Goal: Transaction & Acquisition: Download file/media

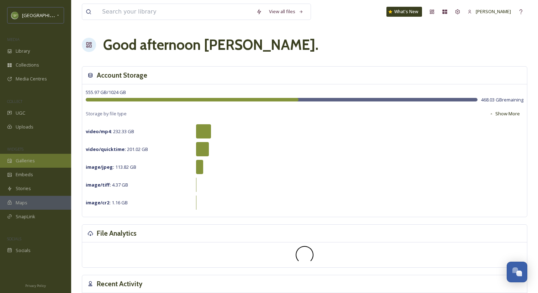
click at [25, 161] on span "Galleries" at bounding box center [25, 160] width 19 height 7
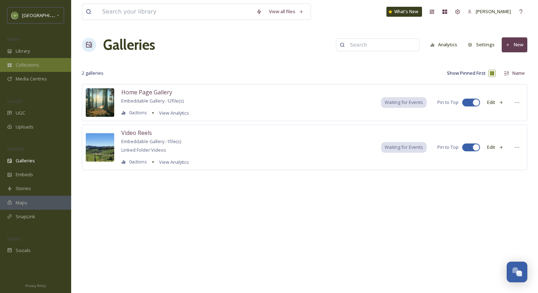
click at [32, 65] on span "Collections" at bounding box center [27, 65] width 23 height 7
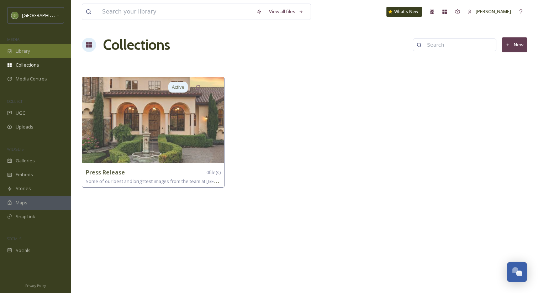
click at [31, 52] on div "Library" at bounding box center [35, 51] width 71 height 14
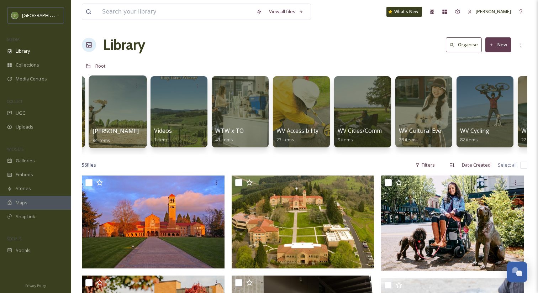
scroll to position [0, 122]
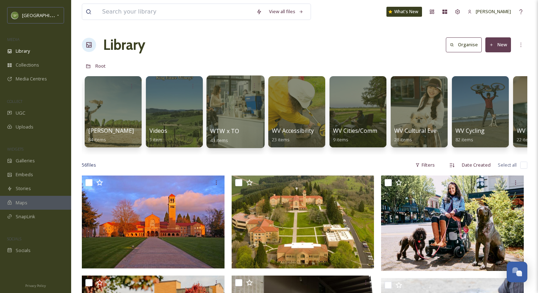
click at [239, 115] on div at bounding box center [235, 111] width 58 height 73
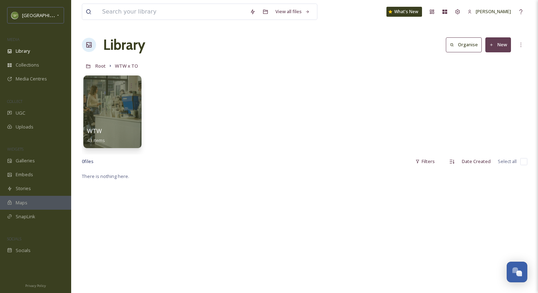
click at [116, 103] on div at bounding box center [112, 111] width 58 height 73
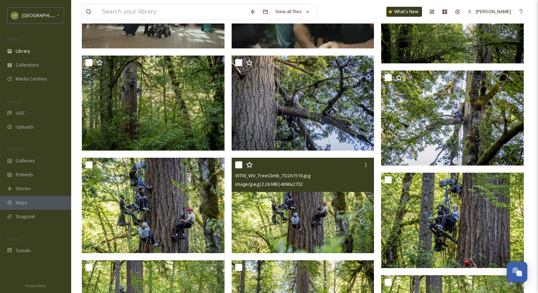
scroll to position [131, 0]
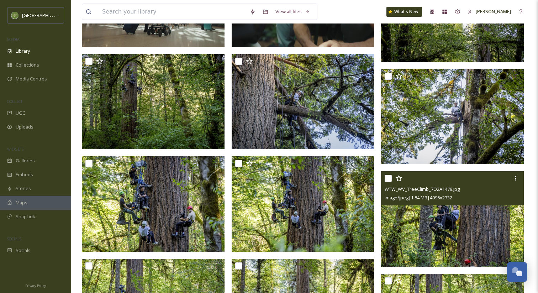
click at [483, 226] on img at bounding box center [452, 218] width 143 height 95
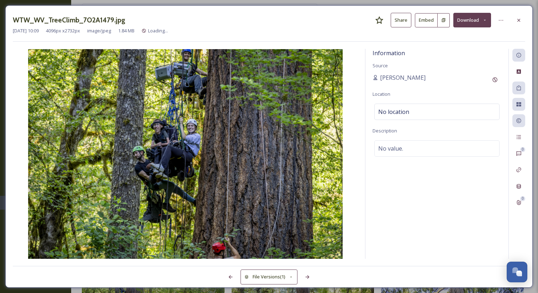
click at [467, 23] on button "Download" at bounding box center [472, 20] width 38 height 15
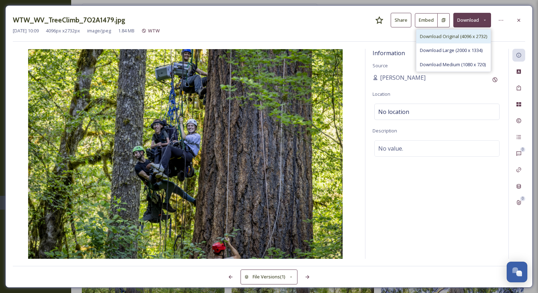
click at [454, 34] on span "Download Original (4096 x 2732)" at bounding box center [453, 36] width 67 height 7
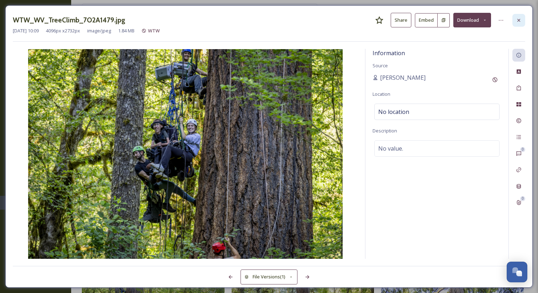
click at [519, 21] on icon at bounding box center [519, 20] width 6 height 6
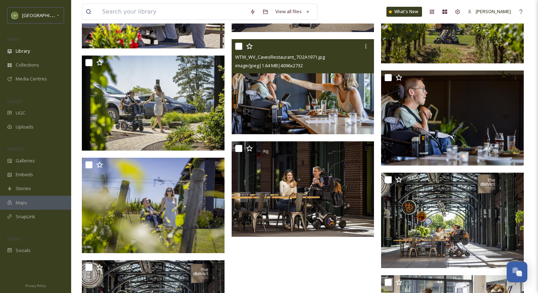
scroll to position [1271, 0]
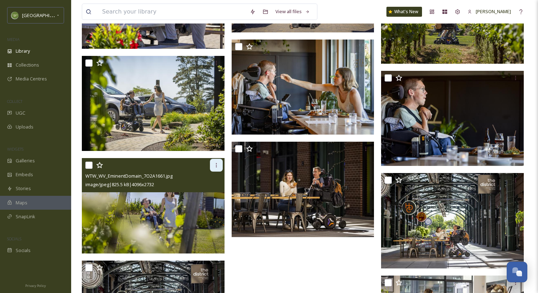
click at [217, 164] on icon at bounding box center [217, 165] width 6 height 6
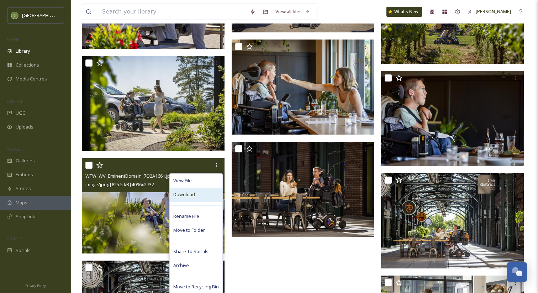
click at [197, 195] on div "Download" at bounding box center [196, 195] width 53 height 14
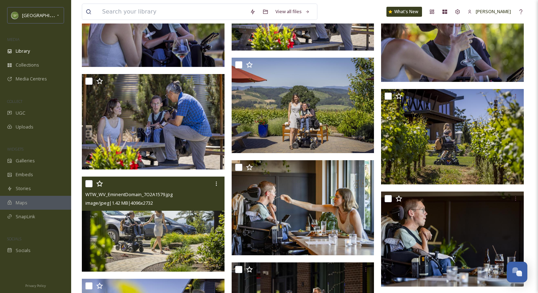
scroll to position [1146, 0]
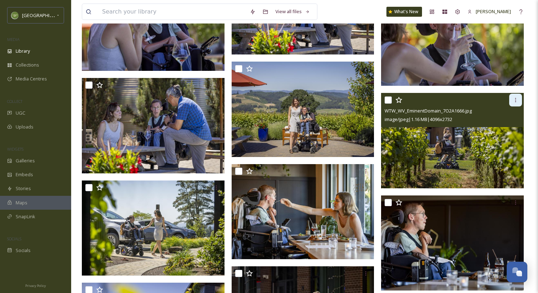
click at [516, 101] on icon at bounding box center [516, 100] width 6 height 6
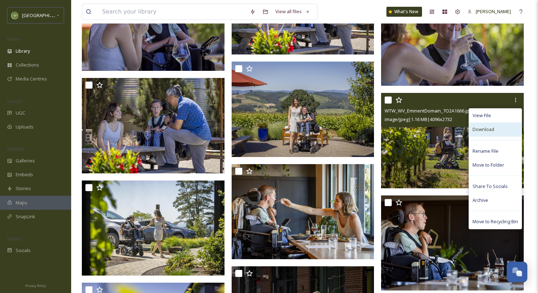
click at [496, 128] on div "Download" at bounding box center [495, 129] width 53 height 14
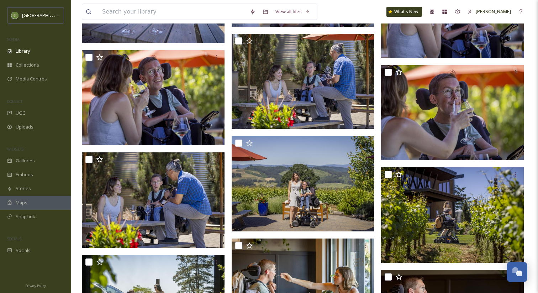
scroll to position [1081, 0]
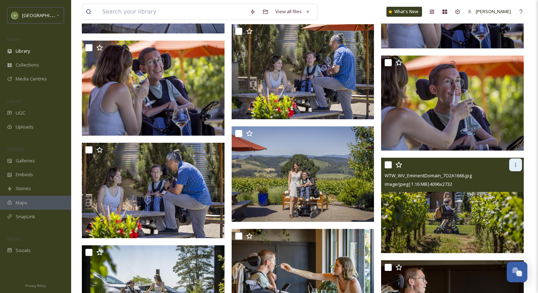
click at [517, 167] on icon at bounding box center [516, 165] width 6 height 6
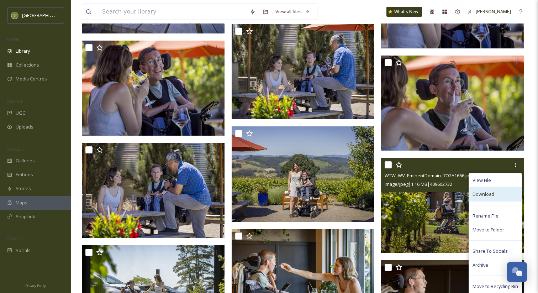
click at [488, 191] on span "Download" at bounding box center [484, 194] width 22 height 7
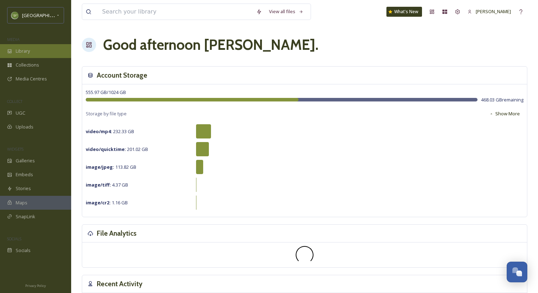
click at [37, 52] on div "Library" at bounding box center [35, 51] width 71 height 14
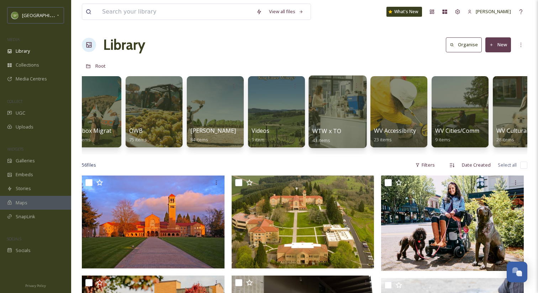
scroll to position [0, 35]
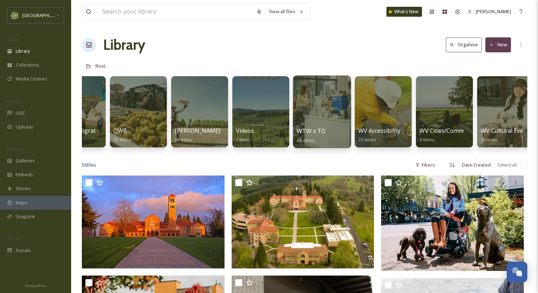
click at [326, 115] on div at bounding box center [322, 111] width 58 height 73
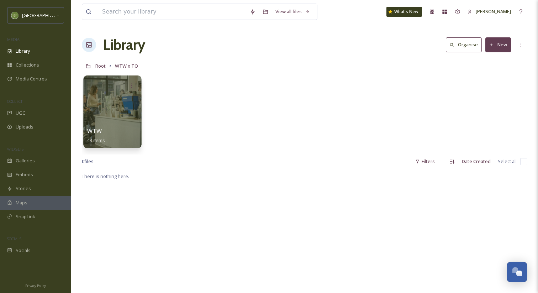
click at [119, 107] on div at bounding box center [112, 111] width 58 height 73
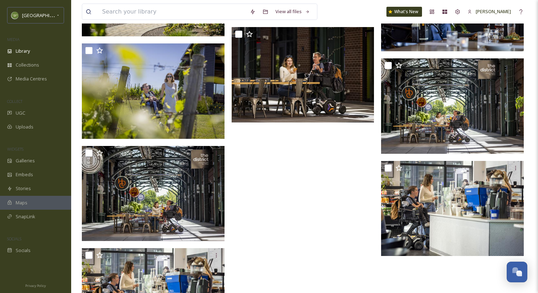
scroll to position [1381, 0]
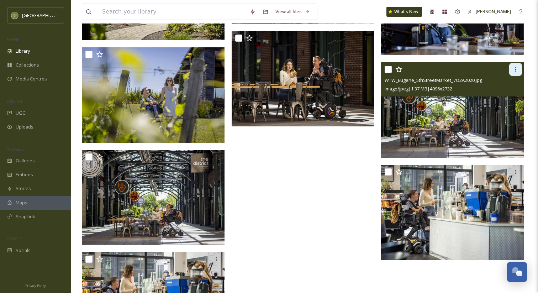
click at [516, 70] on icon at bounding box center [516, 70] width 6 height 6
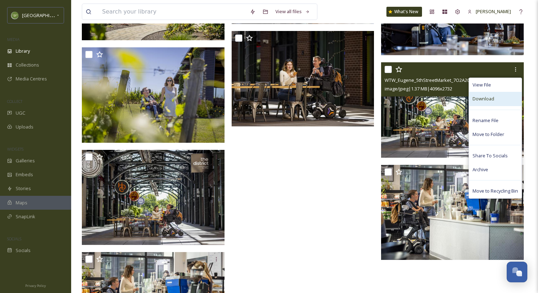
click at [491, 101] on span "Download" at bounding box center [484, 98] width 22 height 7
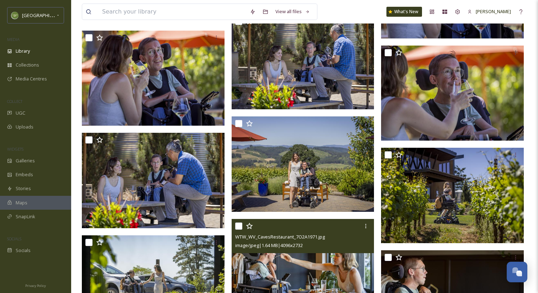
scroll to position [1074, 0]
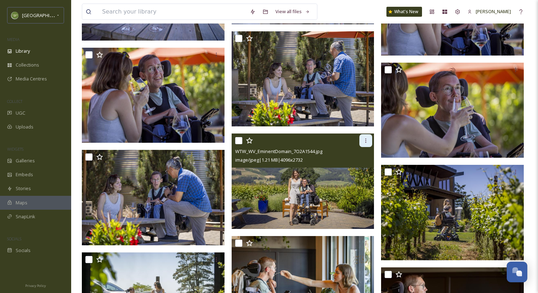
click at [366, 141] on icon at bounding box center [366, 141] width 6 height 6
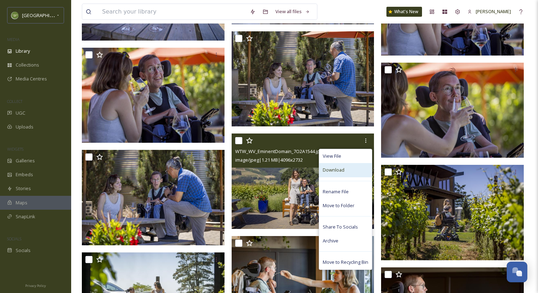
click at [338, 171] on span "Download" at bounding box center [334, 170] width 22 height 7
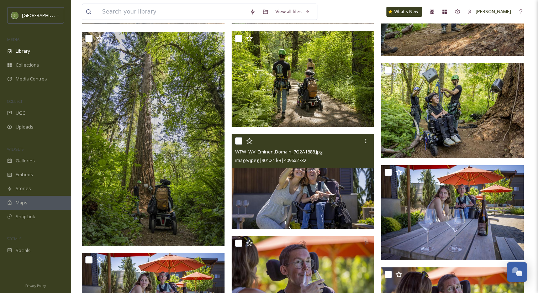
scroll to position [767, 0]
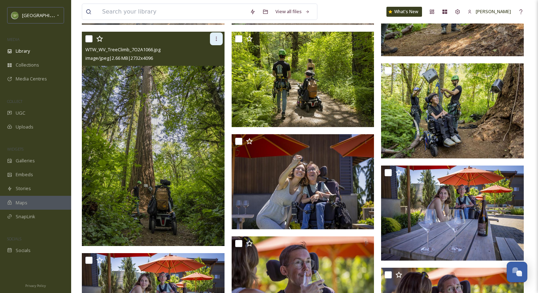
click at [216, 37] on icon at bounding box center [217, 39] width 6 height 6
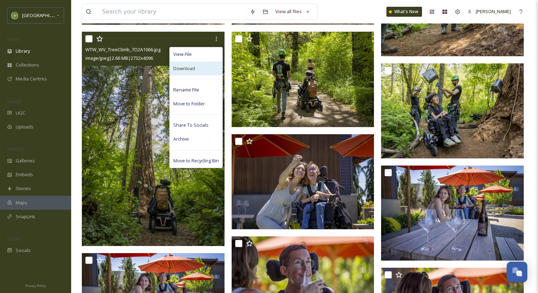
click at [202, 69] on div "Download" at bounding box center [196, 69] width 53 height 14
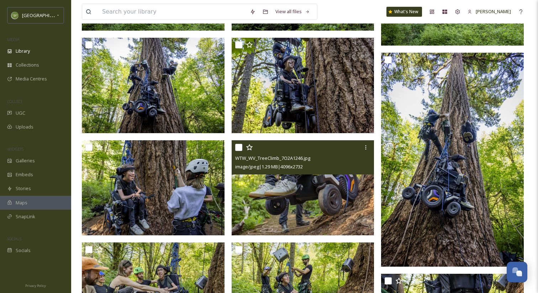
scroll to position [446, 0]
